Goal: Navigation & Orientation: Find specific page/section

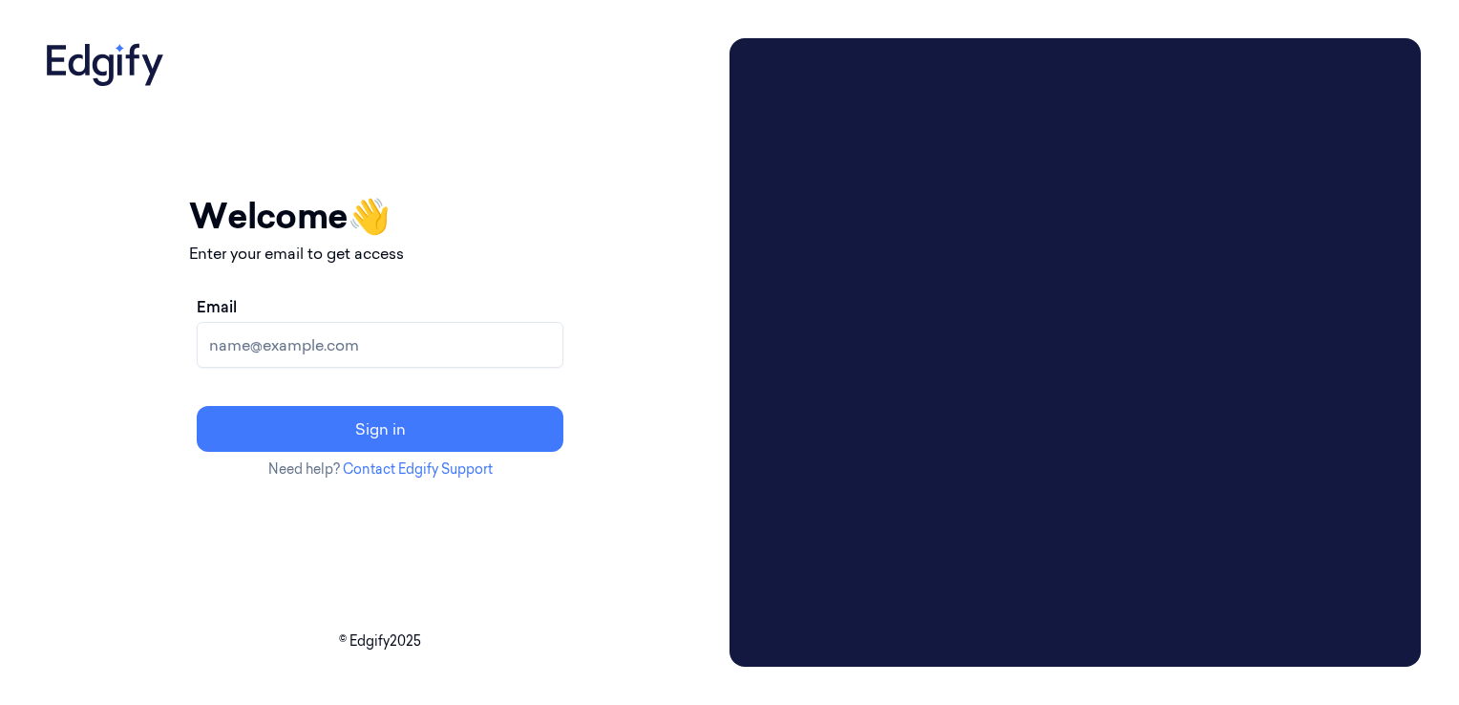
click at [363, 345] on input "Email" at bounding box center [380, 345] width 367 height 46
type input "[EMAIL_ADDRESS][DOMAIN_NAME]"
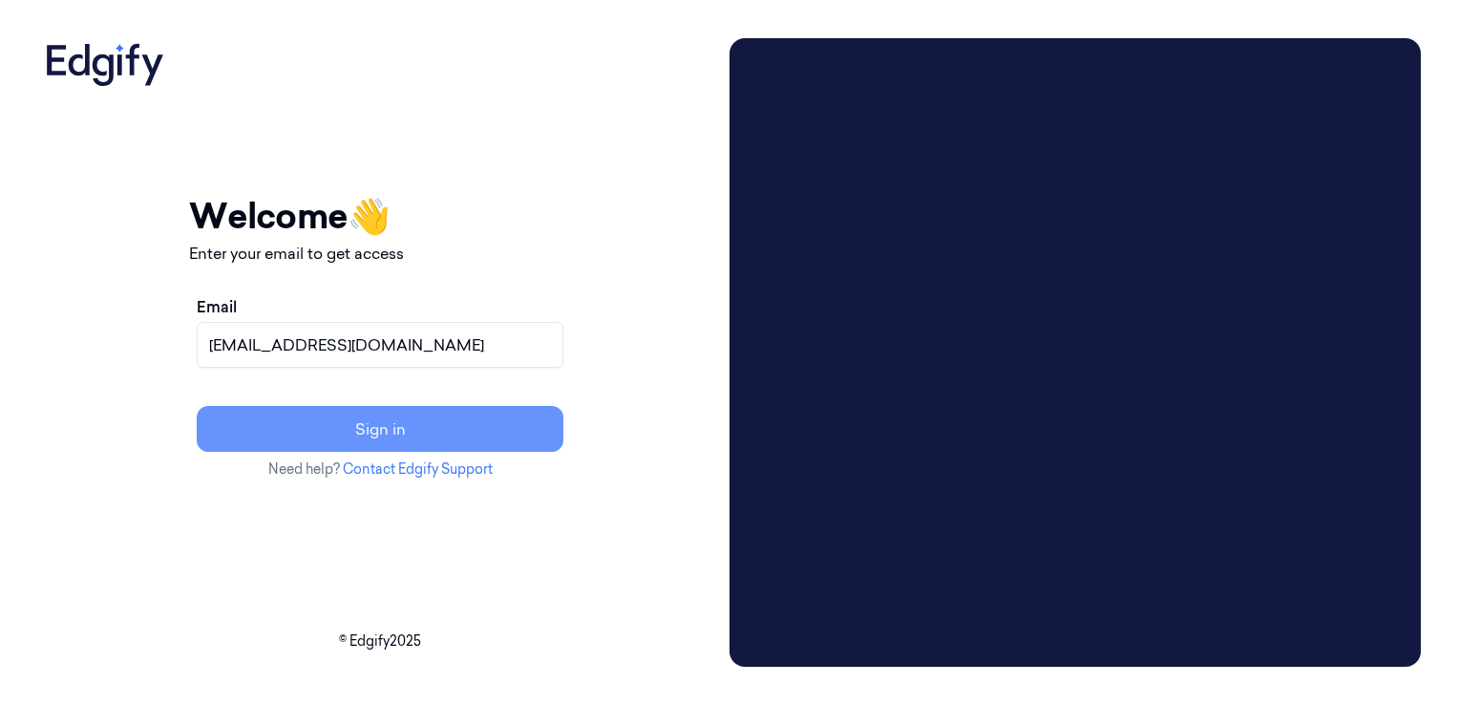
click at [423, 438] on button "Sign in" at bounding box center [380, 429] width 367 height 46
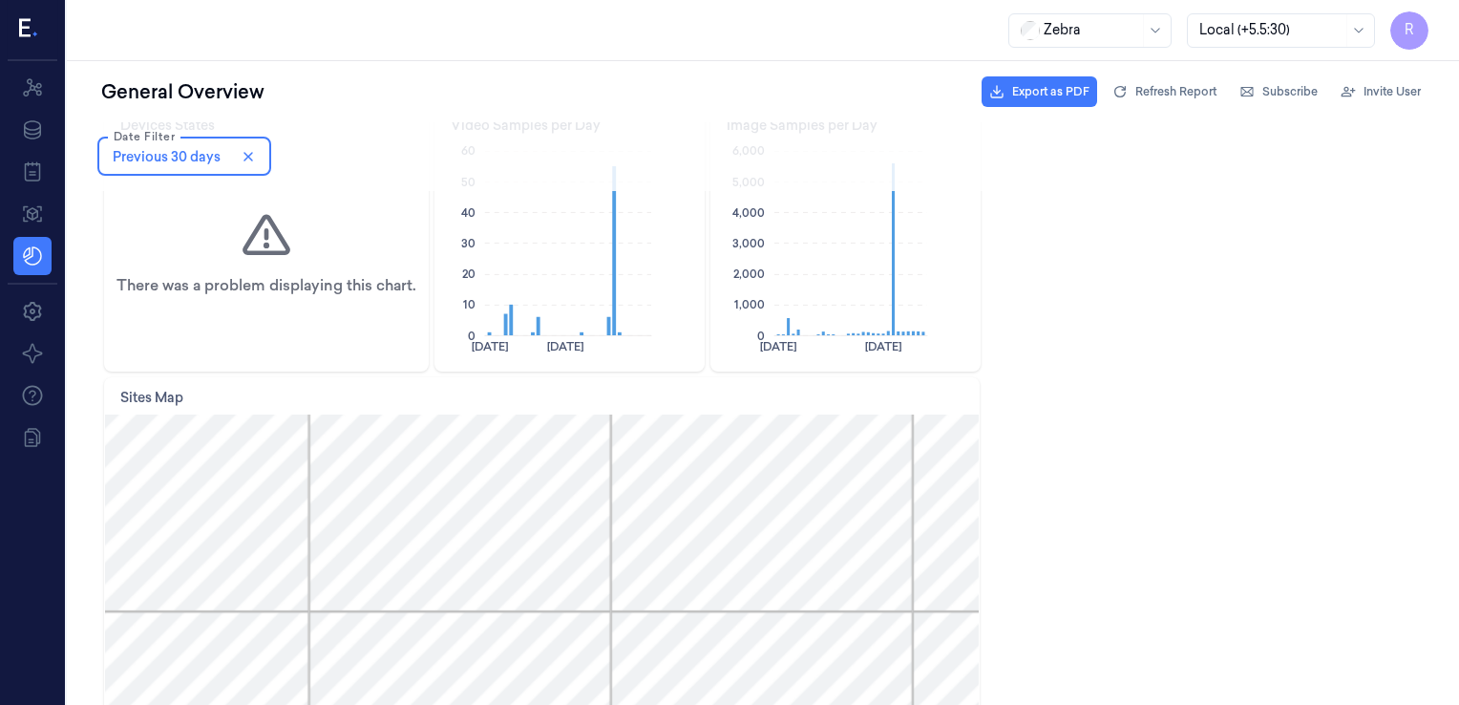
scroll to position [243, 0]
